Goal: Information Seeking & Learning: Learn about a topic

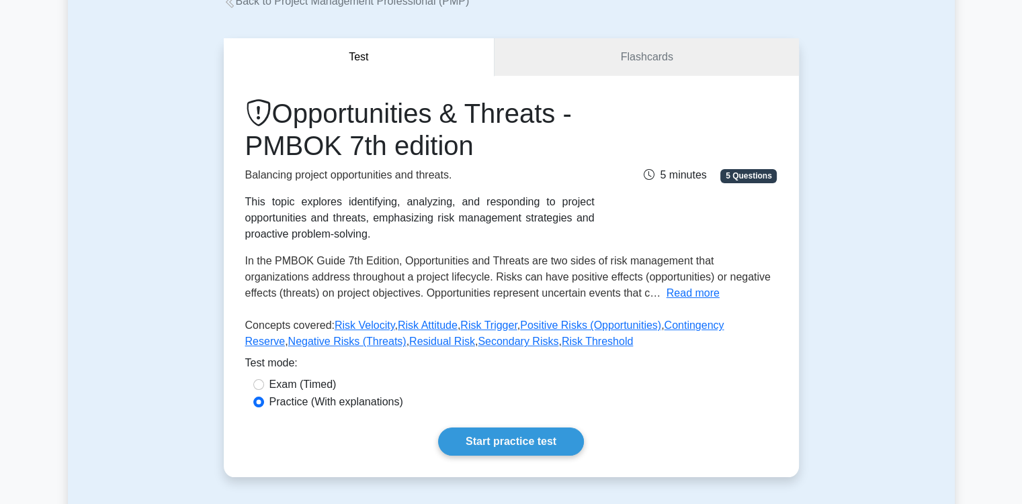
scroll to position [134, 0]
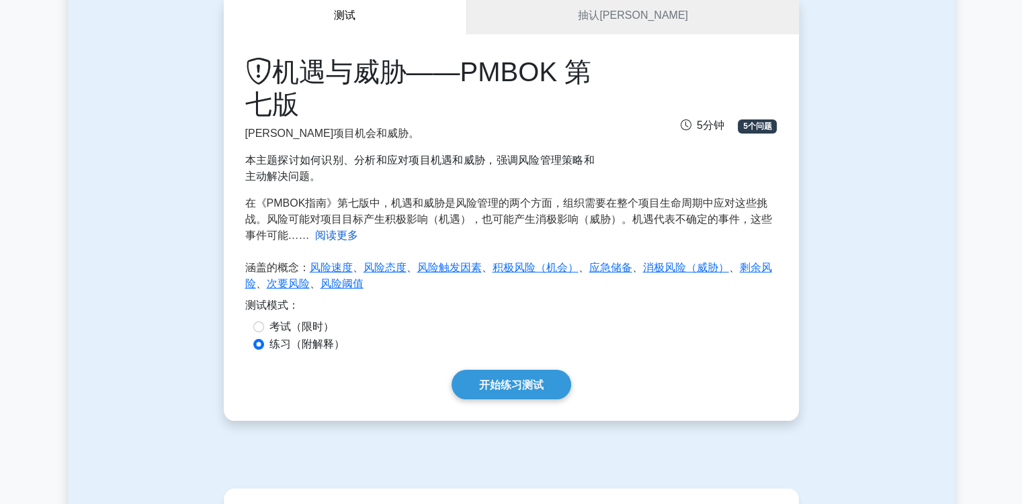
click at [324, 236] on font "阅读更多" at bounding box center [336, 235] width 43 height 11
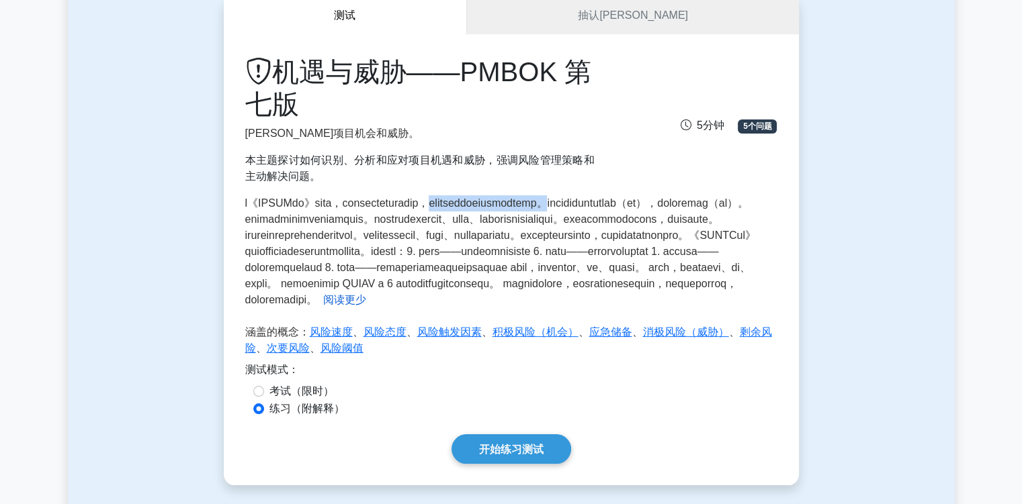
drag, startPoint x: 555, startPoint y: 200, endPoint x: 266, endPoint y: 217, distance: 290.0
click at [266, 217] on font at bounding box center [500, 251] width 510 height 108
click at [271, 221] on font at bounding box center [500, 251] width 510 height 108
drag, startPoint x: 266, startPoint y: 218, endPoint x: 467, endPoint y: 222, distance: 201.5
click at [467, 222] on font at bounding box center [500, 251] width 510 height 108
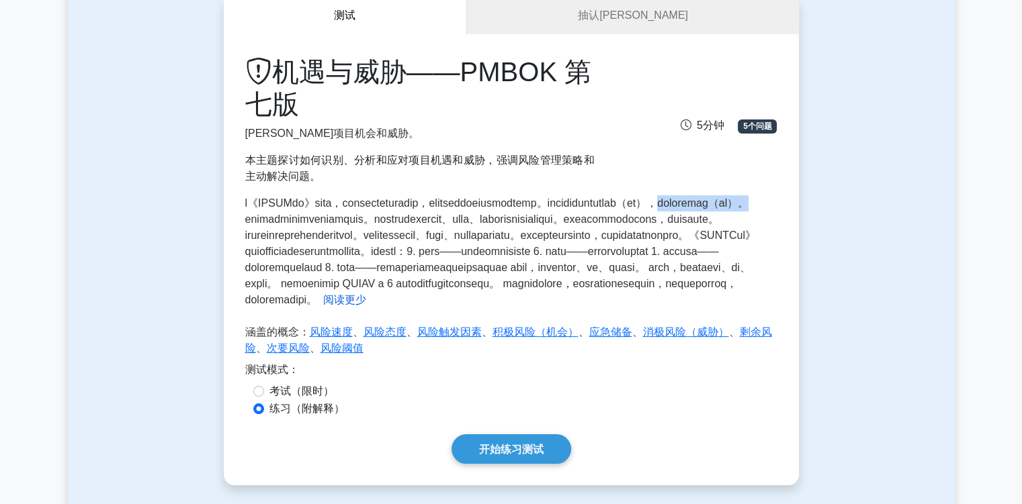
drag, startPoint x: 476, startPoint y: 220, endPoint x: 618, endPoint y: 222, distance: 142.4
click at [618, 222] on font at bounding box center [500, 251] width 510 height 108
click at [625, 221] on font at bounding box center [500, 251] width 510 height 108
drag, startPoint x: 621, startPoint y: 220, endPoint x: 320, endPoint y: 236, distance: 300.6
click at [320, 236] on font at bounding box center [500, 251] width 510 height 108
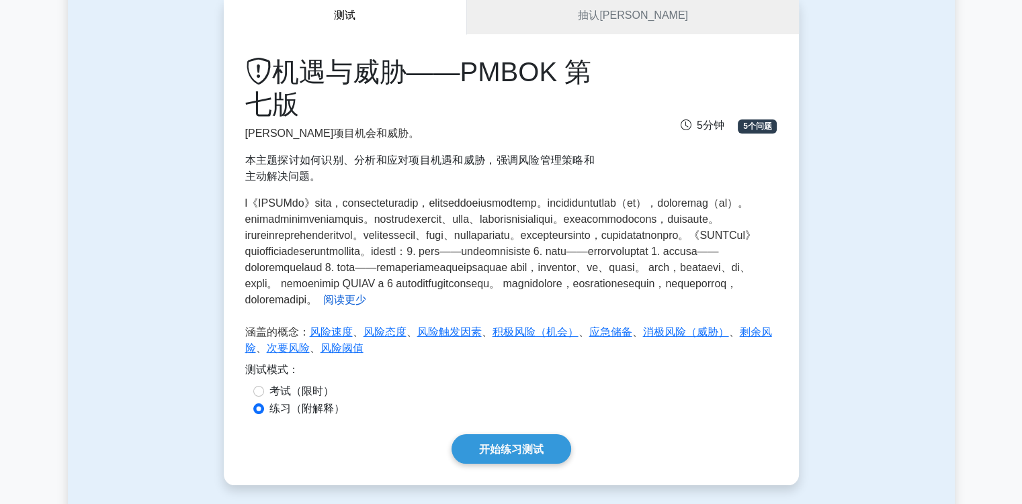
click at [466, 222] on font at bounding box center [500, 251] width 510 height 108
drag, startPoint x: 615, startPoint y: 218, endPoint x: 318, endPoint y: 236, distance: 298.1
click at [318, 236] on font at bounding box center [500, 251] width 510 height 108
drag, startPoint x: 335, startPoint y: 236, endPoint x: 482, endPoint y: 237, distance: 147.1
click at [482, 237] on font at bounding box center [500, 251] width 510 height 108
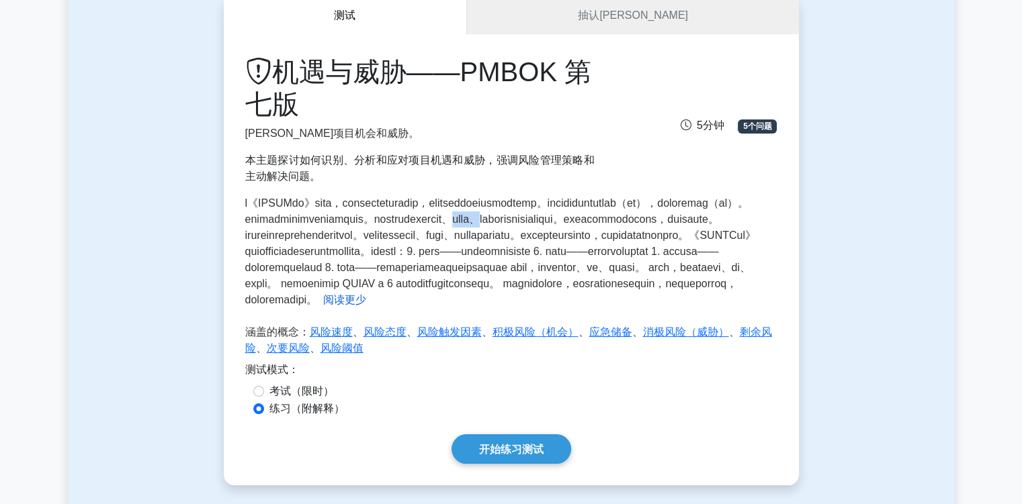
drag, startPoint x: 493, startPoint y: 237, endPoint x: 543, endPoint y: 234, distance: 49.8
click at [543, 234] on font at bounding box center [500, 251] width 510 height 108
drag, startPoint x: 617, startPoint y: 236, endPoint x: 716, endPoint y: 238, distance: 98.7
click at [716, 238] on font at bounding box center [500, 251] width 510 height 108
drag, startPoint x: 279, startPoint y: 252, endPoint x: 387, endPoint y: 251, distance: 108.1
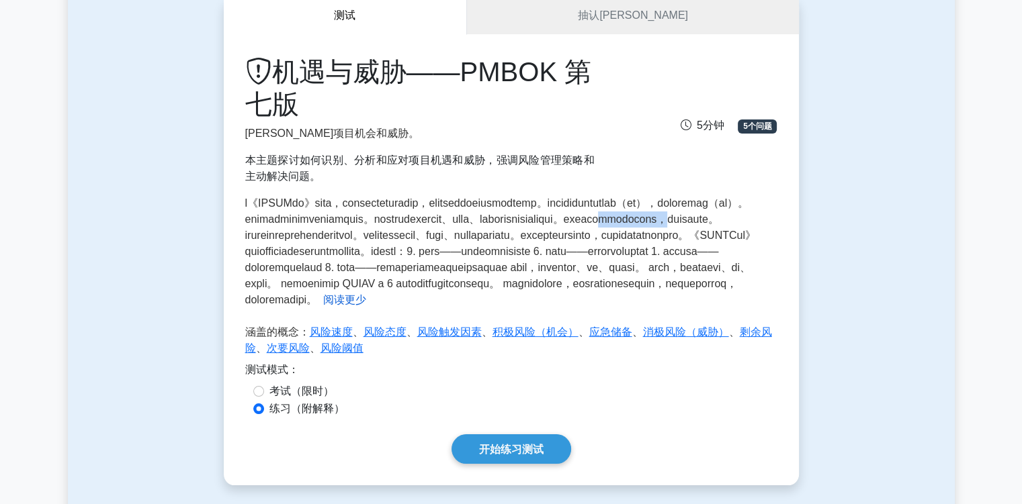
click at [387, 251] on font at bounding box center [500, 251] width 510 height 108
click at [390, 251] on font at bounding box center [500, 251] width 510 height 108
drag, startPoint x: 386, startPoint y: 250, endPoint x: 467, endPoint y: 253, distance: 82.0
click at [467, 253] on font at bounding box center [500, 251] width 510 height 108
drag, startPoint x: 481, startPoint y: 252, endPoint x: 728, endPoint y: 256, distance: 247.2
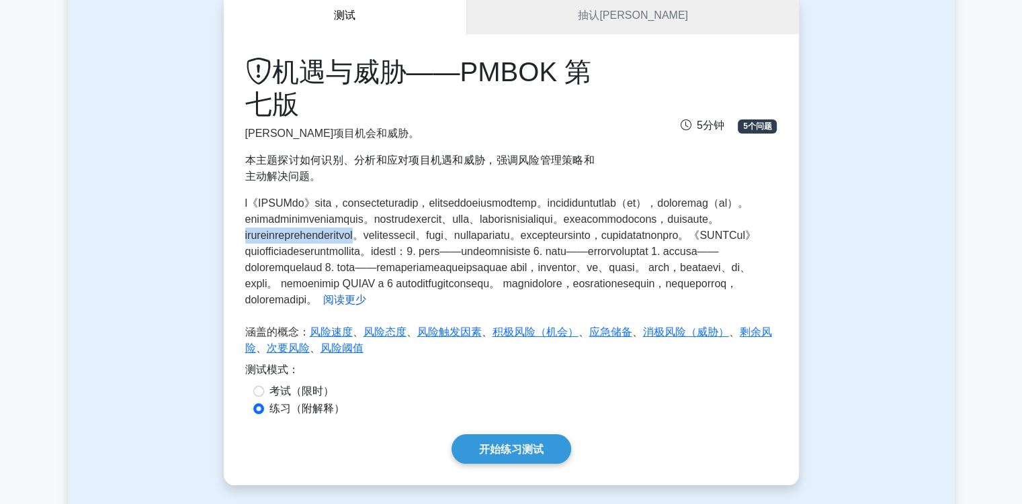
click at [728, 256] on font at bounding box center [500, 251] width 510 height 108
drag, startPoint x: 739, startPoint y: 254, endPoint x: 357, endPoint y: 265, distance: 383.0
click at [357, 265] on font at bounding box center [500, 251] width 510 height 108
drag, startPoint x: 400, startPoint y: 263, endPoint x: 479, endPoint y: 265, distance: 79.3
click at [479, 265] on font at bounding box center [500, 251] width 510 height 108
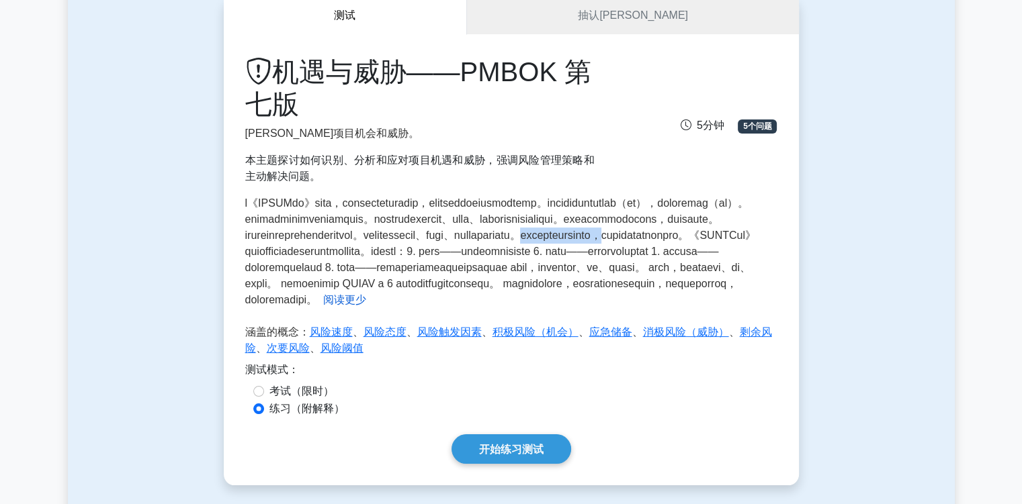
drag, startPoint x: 541, startPoint y: 269, endPoint x: 707, endPoint y: 271, distance: 165.9
click at [707, 271] on font at bounding box center [500, 251] width 510 height 108
click at [709, 269] on font at bounding box center [500, 251] width 510 height 108
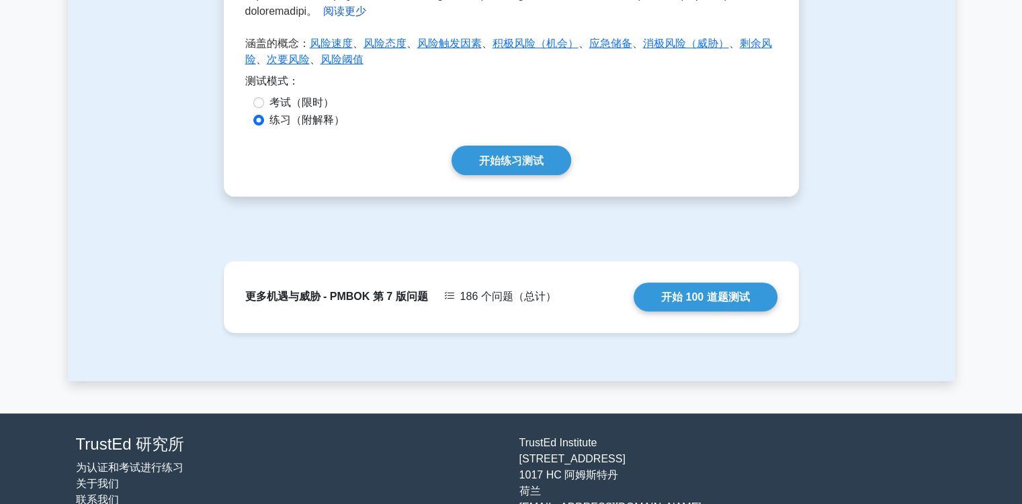
scroll to position [470, 0]
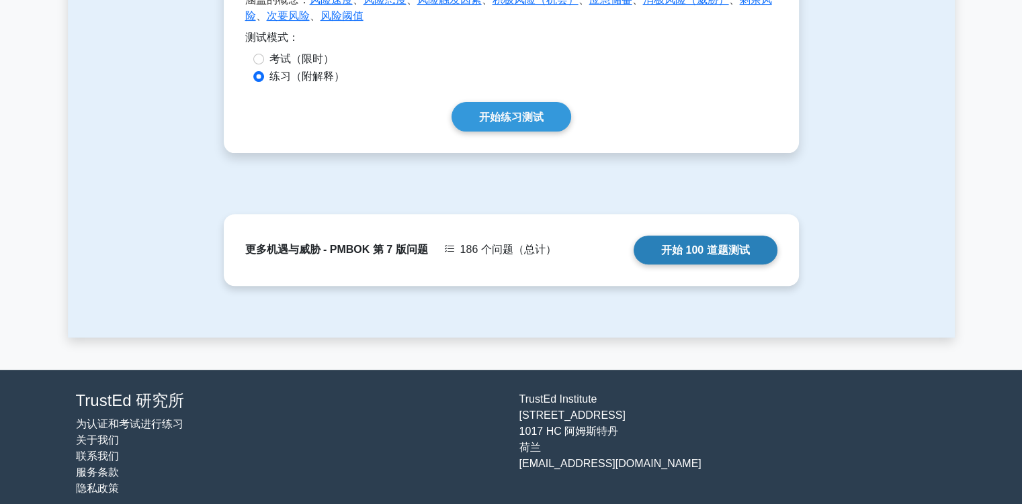
click at [706, 265] on link "开始 100 道题测试" at bounding box center [705, 250] width 144 height 29
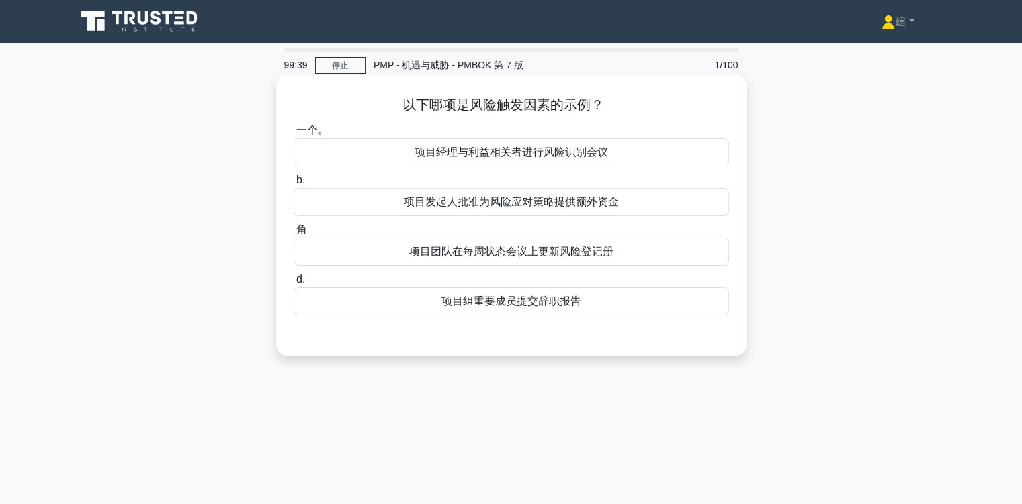
click at [506, 304] on font "项目组重要成员提交辞职报告" at bounding box center [511, 301] width 140 height 11
click at [294, 284] on input "d. 项目组重要成员提交辞职报告" at bounding box center [294, 279] width 0 height 9
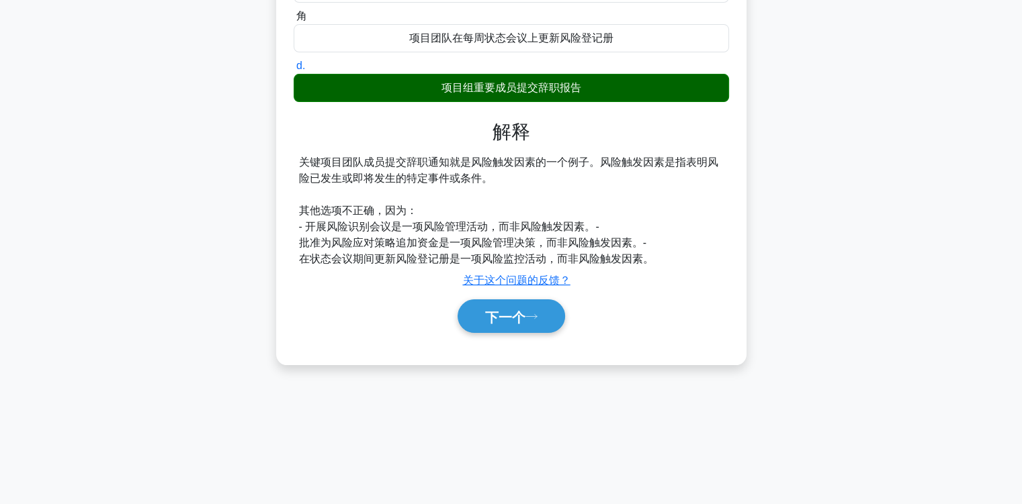
scroll to position [221, 0]
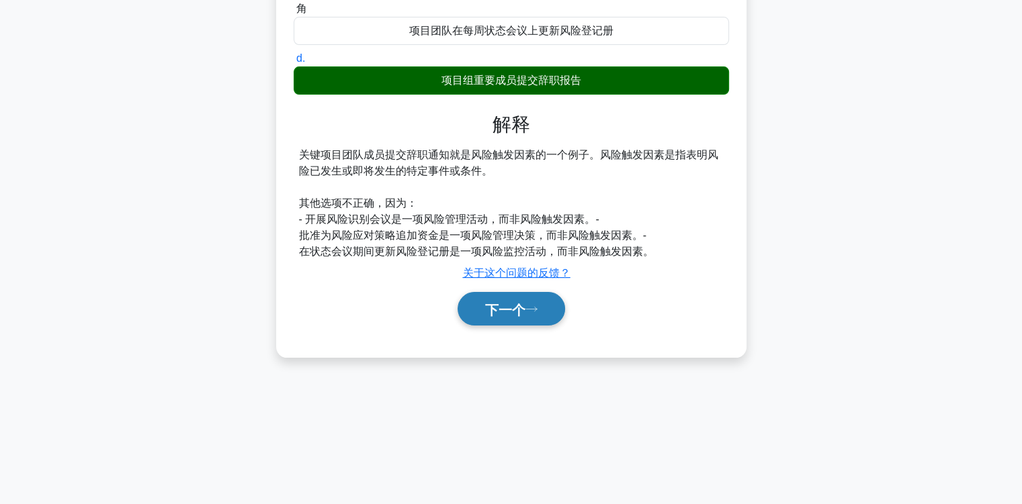
click at [510, 302] on font "下一个" at bounding box center [505, 309] width 40 height 15
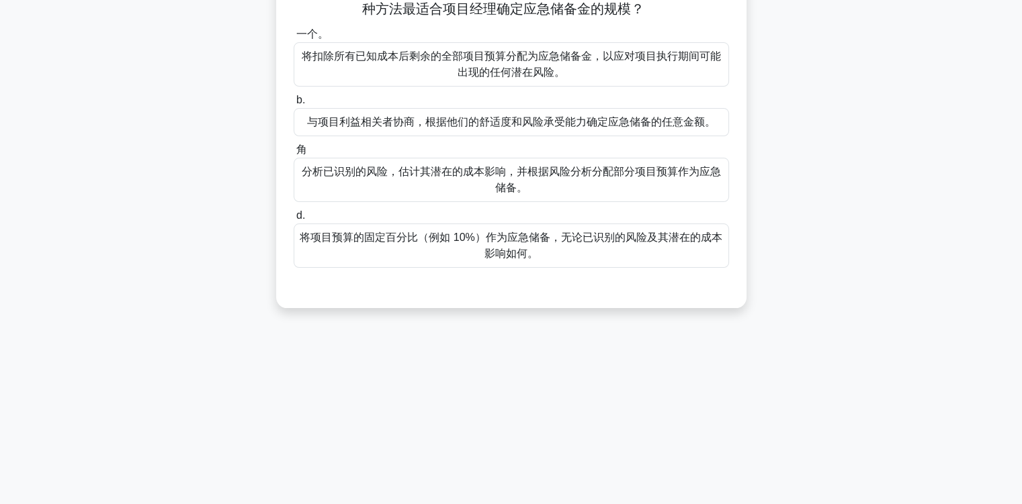
scroll to position [0, 0]
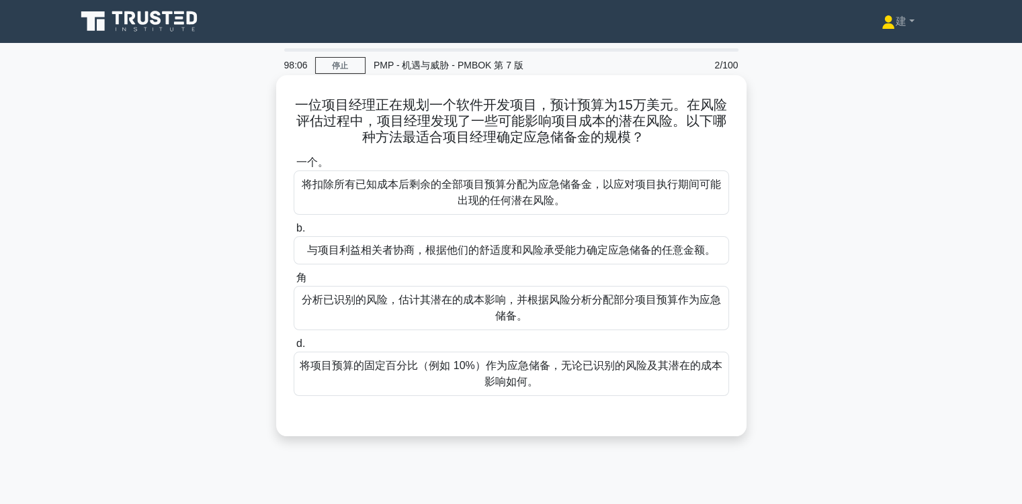
click at [446, 315] on font "分析已识别的风险，估计其潜在的成本影响，并根据风险分析分配部分项目预算作为应急储备。" at bounding box center [511, 308] width 423 height 32
click at [294, 283] on input "角 分析已识别的风险，估计其潜在的成本影响，并根据风险分析分配部分项目预算作为应急储备。" at bounding box center [294, 278] width 0 height 9
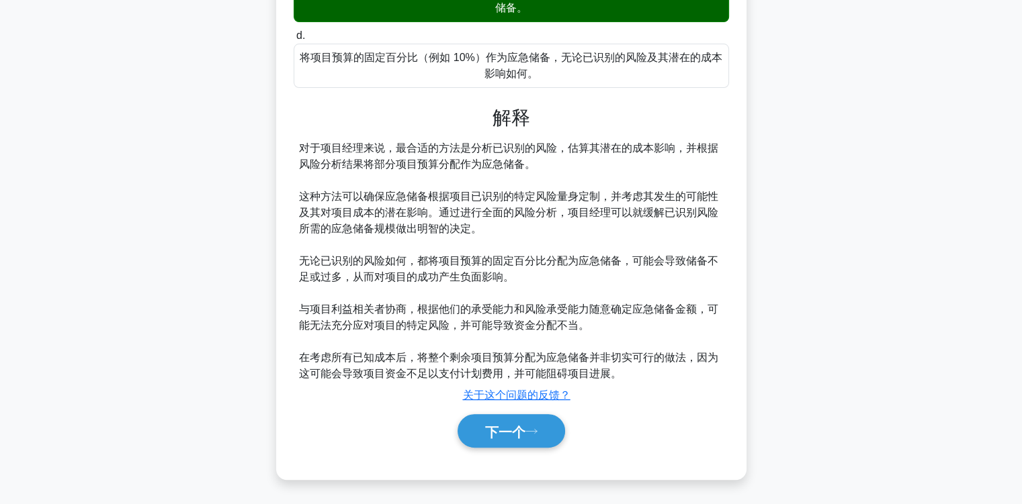
scroll to position [309, 0]
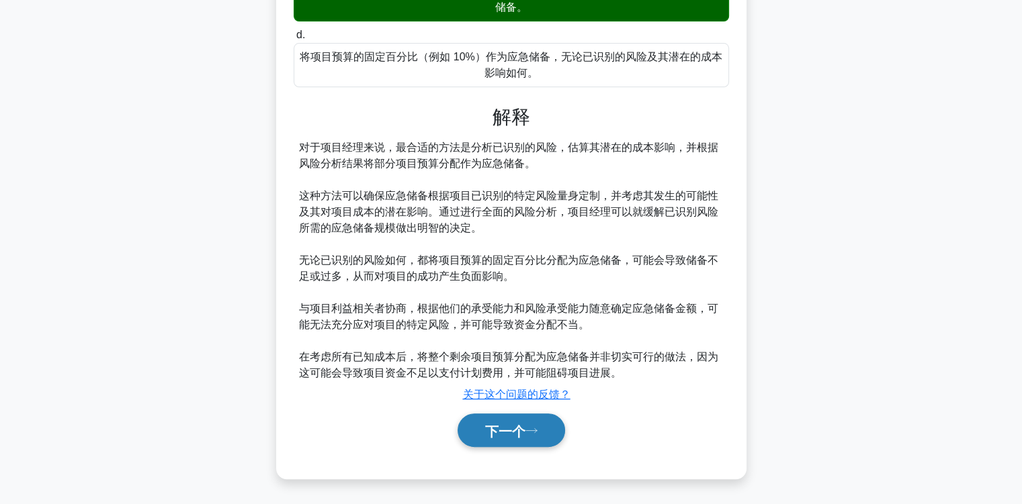
click at [505, 426] on font "下一个" at bounding box center [505, 431] width 40 height 15
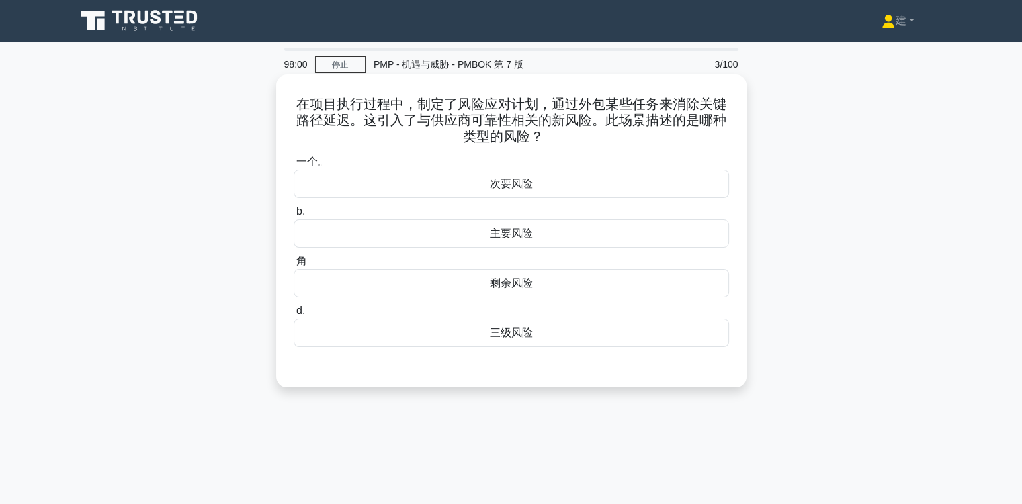
scroll to position [0, 0]
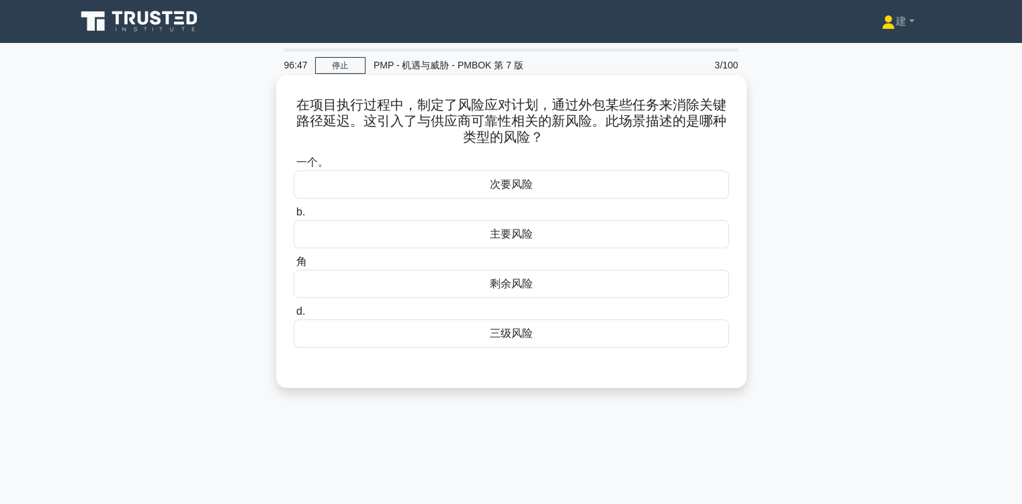
click at [535, 236] on div "主要风险" at bounding box center [511, 234] width 435 height 28
click at [294, 217] on input "b. 主要风险" at bounding box center [294, 212] width 0 height 9
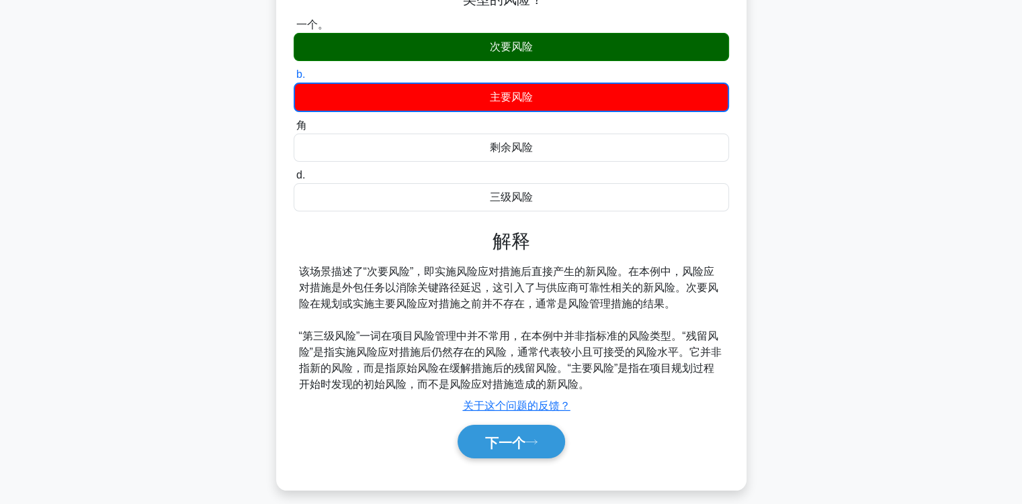
scroll to position [201, 0]
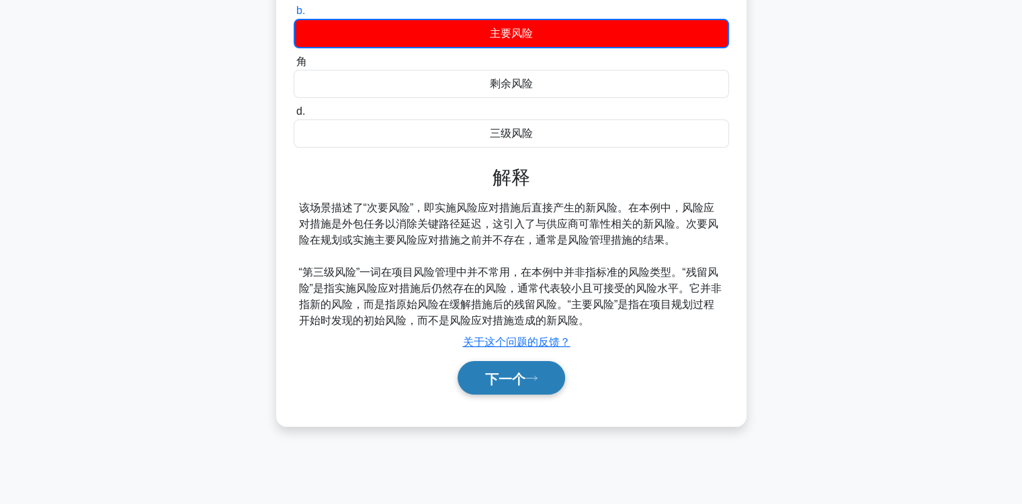
click at [525, 377] on font "下一个" at bounding box center [505, 378] width 40 height 15
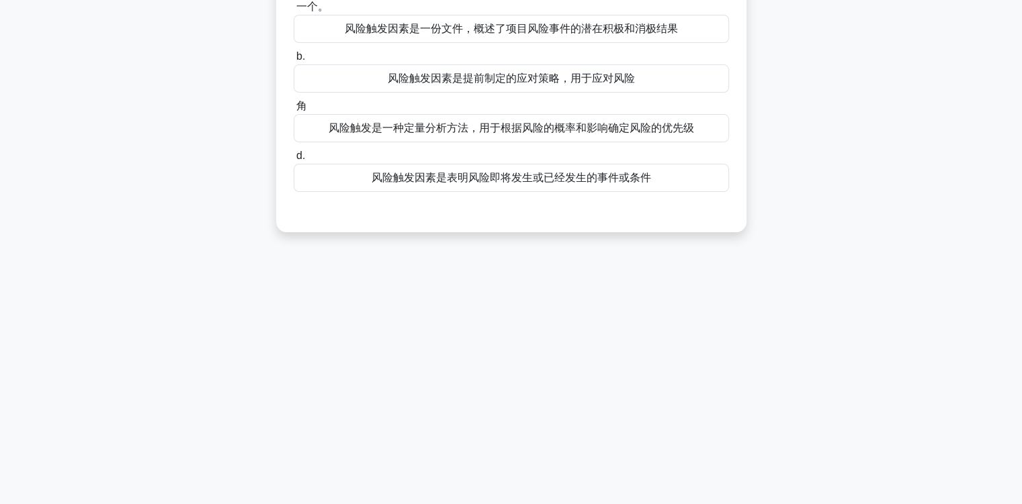
scroll to position [0, 0]
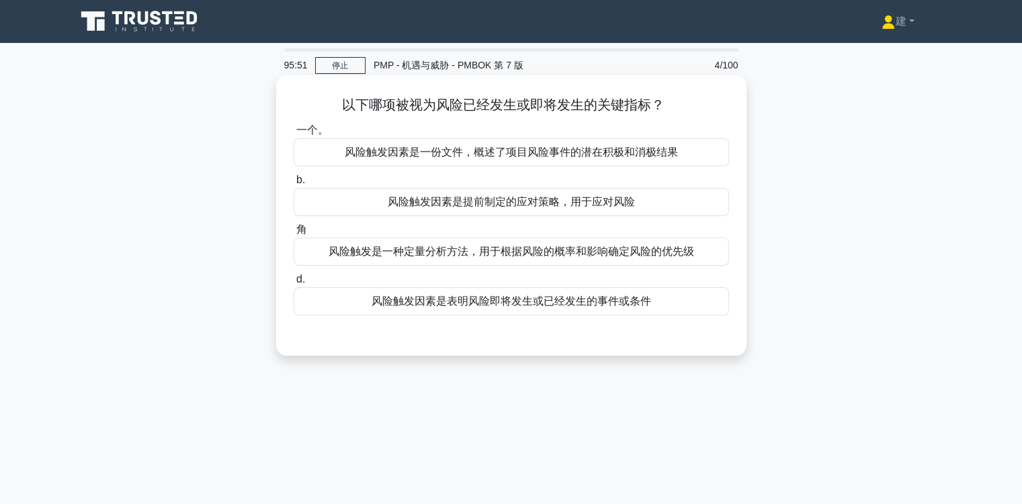
click at [596, 302] on font "风险触发因素是表明风险即将发生或已经发生的事件或条件" at bounding box center [510, 301] width 279 height 11
click at [294, 284] on input "d. 风险触发因素是表明风险即将发生或已经发生的事件或条件" at bounding box center [294, 279] width 0 height 9
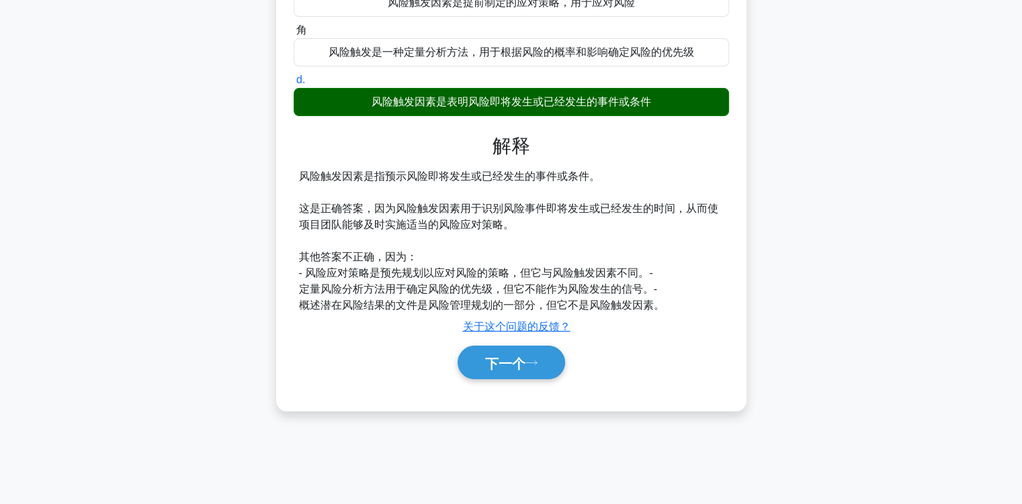
scroll to position [201, 0]
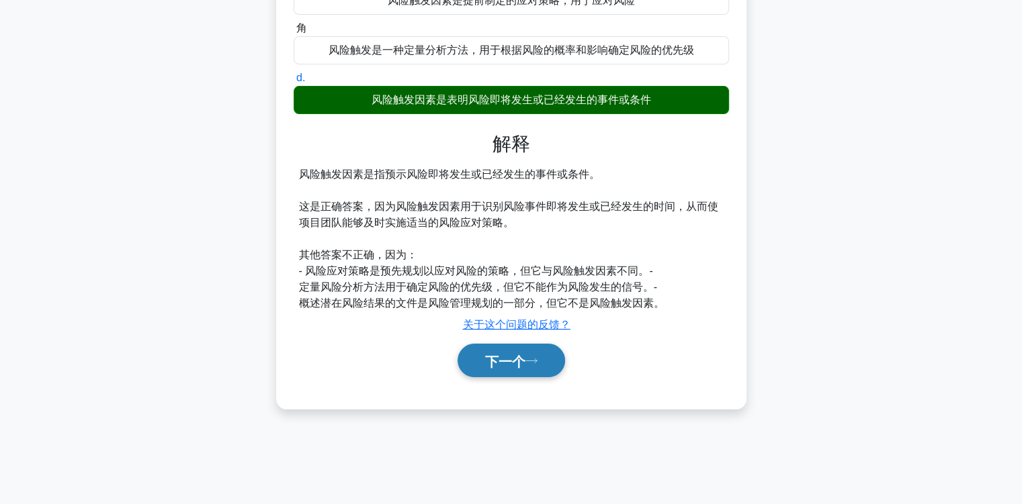
click at [513, 359] on font "下一个" at bounding box center [505, 361] width 40 height 15
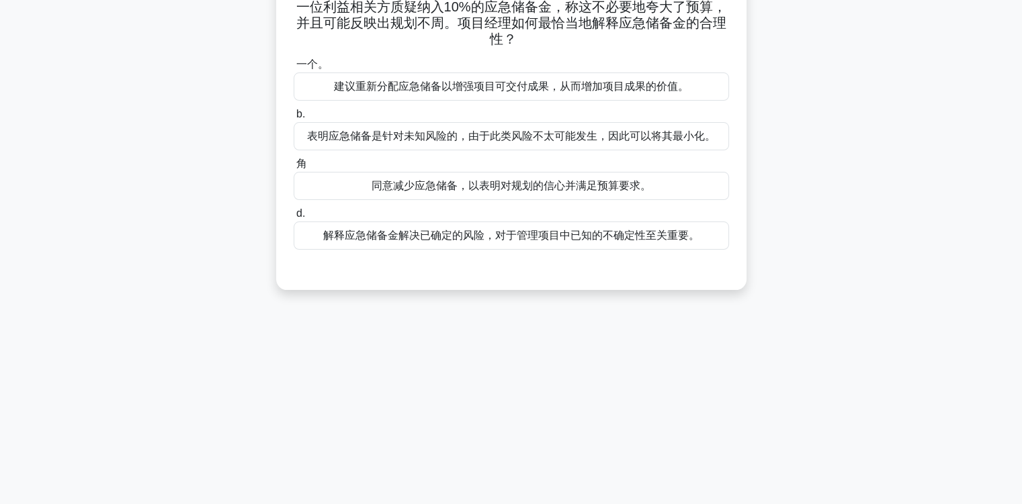
scroll to position [0, 0]
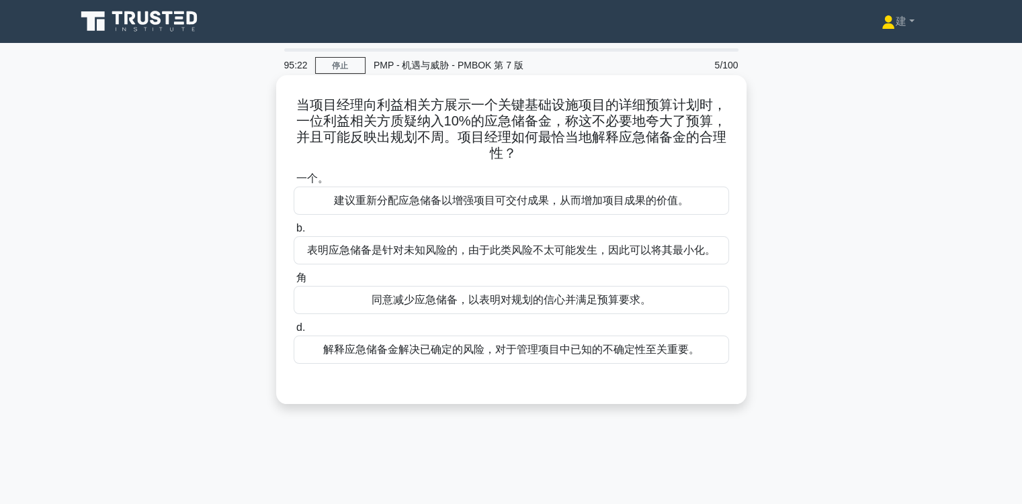
click at [486, 354] on font "解释应急储备金解决已确定的风险，对于管理项目中已知的不确定性至关重要。" at bounding box center [511, 349] width 376 height 11
click at [294, 332] on input "d. 解释应急储备金解决已确定的风险，对于管理项目中已知的不确定性至关重要。" at bounding box center [294, 328] width 0 height 9
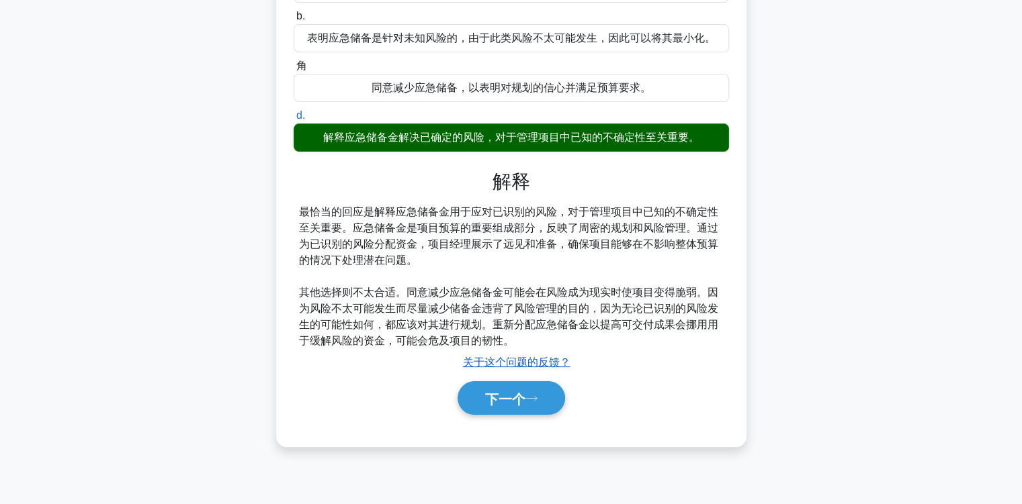
scroll to position [221, 0]
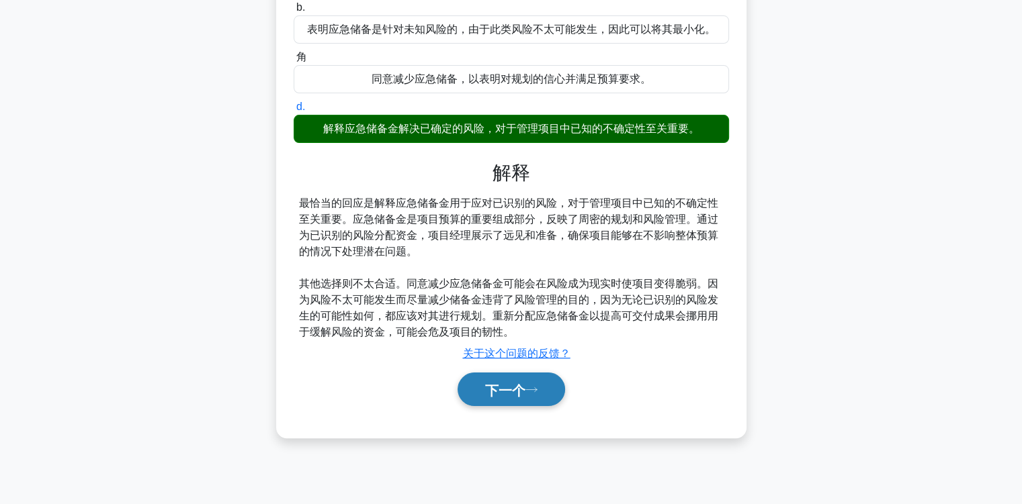
click at [509, 398] on font "下一个" at bounding box center [505, 390] width 40 height 15
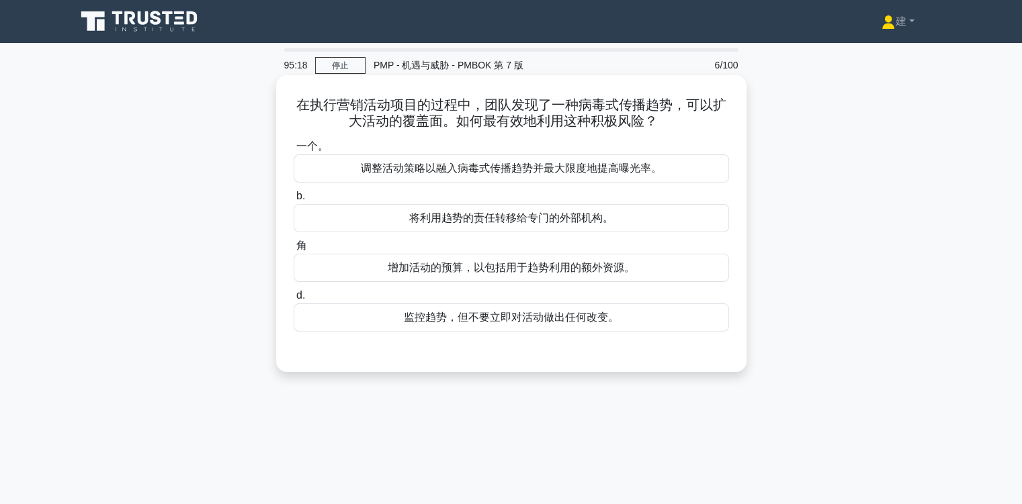
scroll to position [0, 0]
click at [580, 165] on font "调整活动策略以融入病毒式传播趋势并最大限度地提高曝光率。" at bounding box center [511, 168] width 301 height 11
click at [294, 151] on input "一个。 调整活动策略以融入病毒式传播趋势并最大限度地提高曝光率。" at bounding box center [294, 146] width 0 height 9
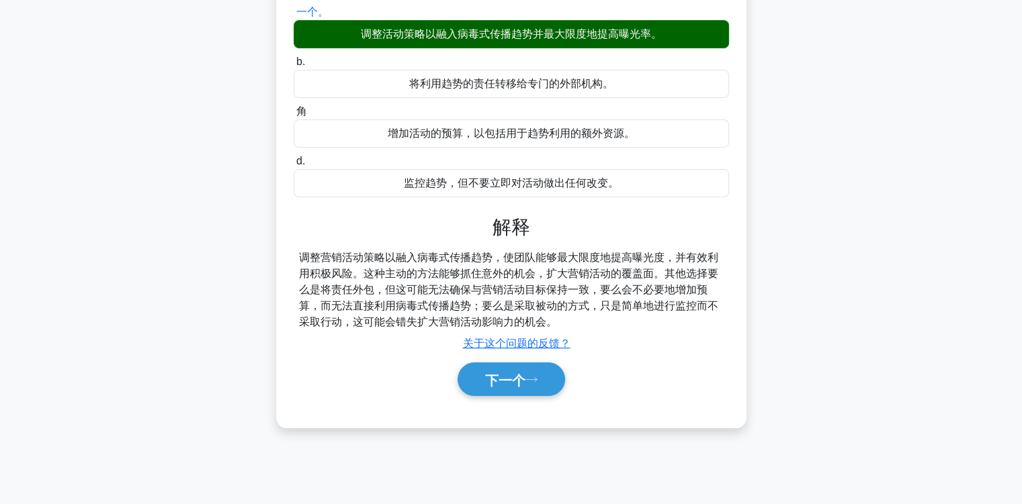
scroll to position [201, 0]
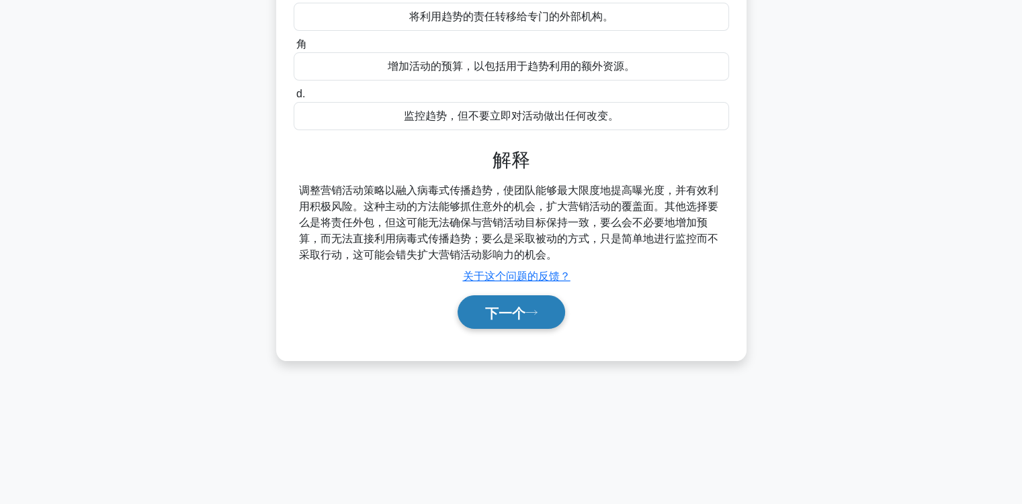
click at [514, 313] on font "下一个" at bounding box center [505, 313] width 40 height 15
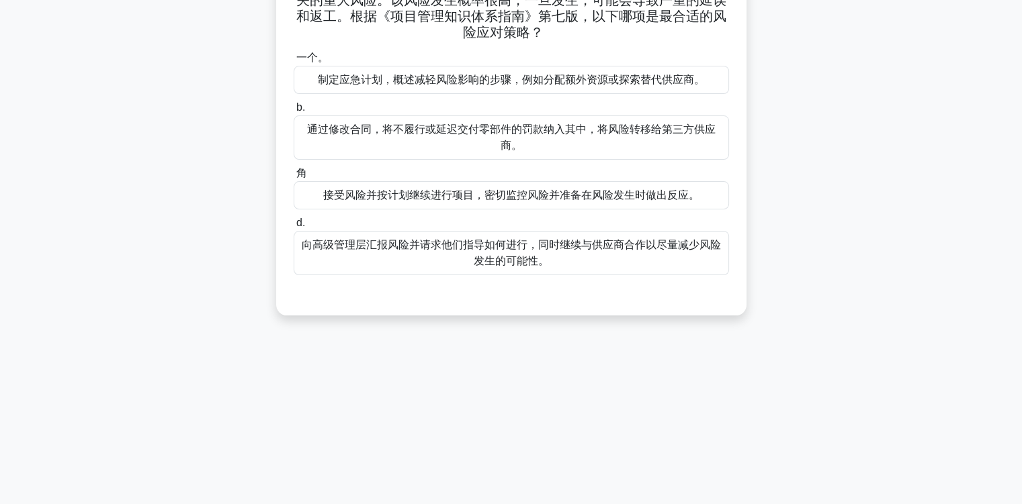
scroll to position [0, 0]
